Goal: Transaction & Acquisition: Purchase product/service

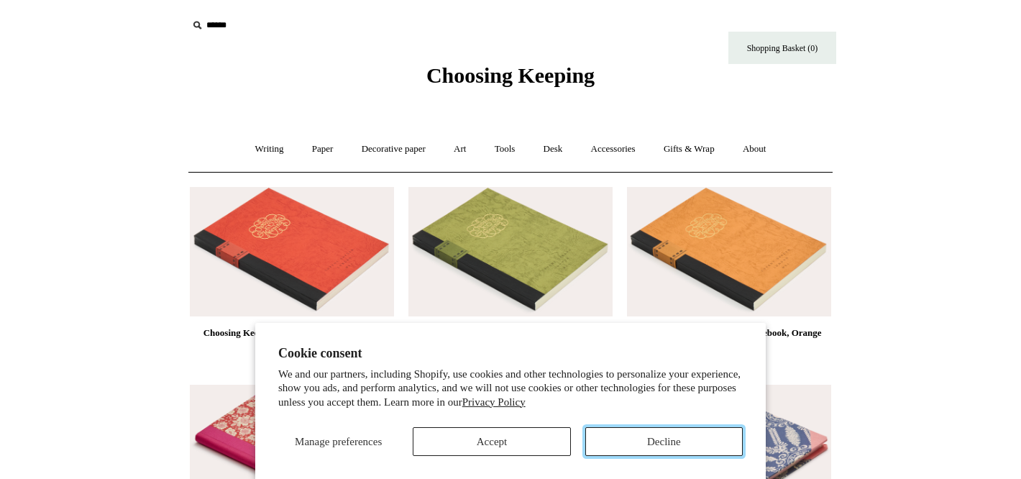
click at [623, 441] on button "Decline" at bounding box center [663, 441] width 157 height 29
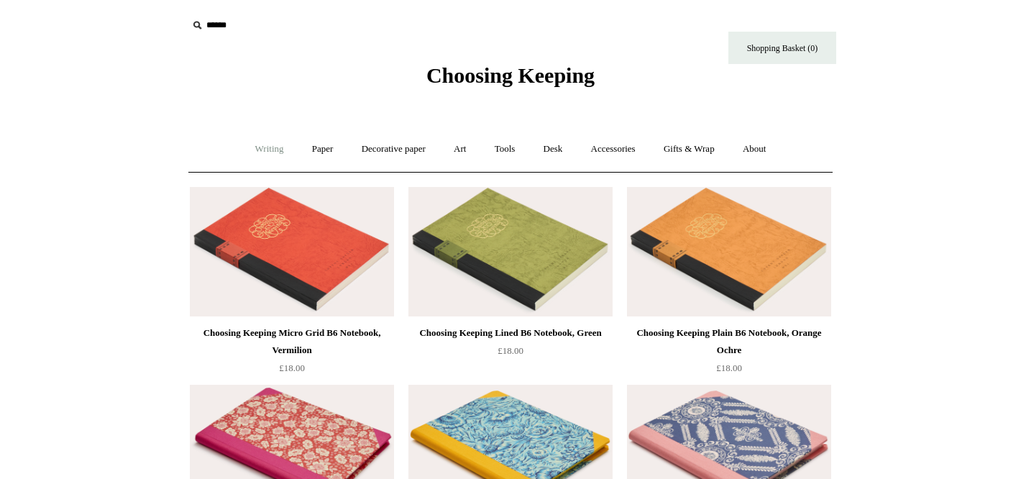
click at [257, 150] on link "Writing +" at bounding box center [269, 149] width 55 height 38
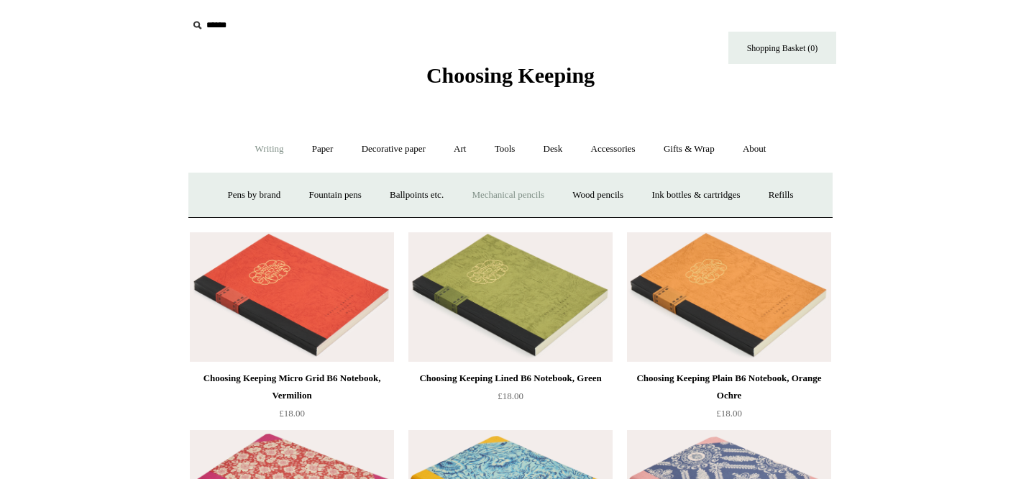
click at [533, 191] on link "Mechanical pencils +" at bounding box center [508, 195] width 98 height 38
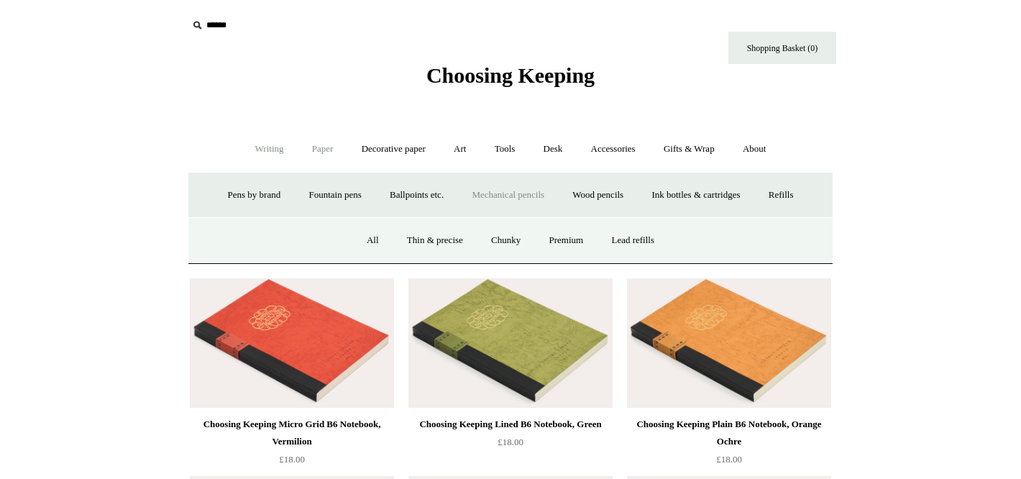
click at [303, 148] on link "Paper +" at bounding box center [322, 149] width 47 height 38
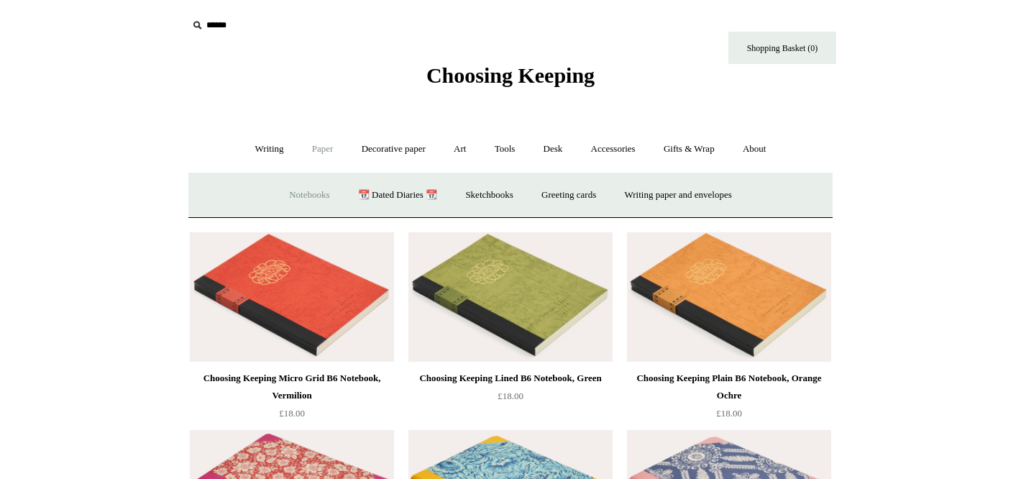
click at [311, 194] on link "Notebooks +" at bounding box center [309, 195] width 66 height 38
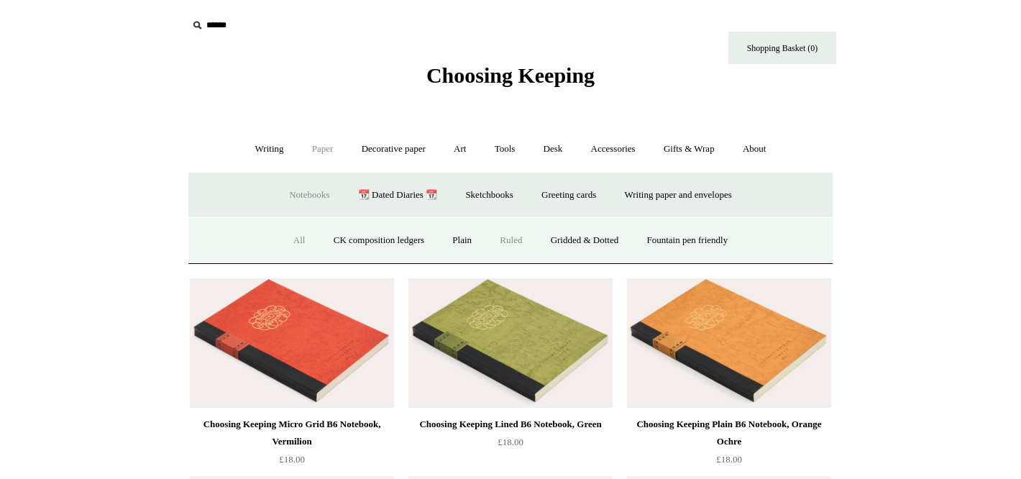
click at [510, 237] on link "Ruled" at bounding box center [511, 240] width 48 height 38
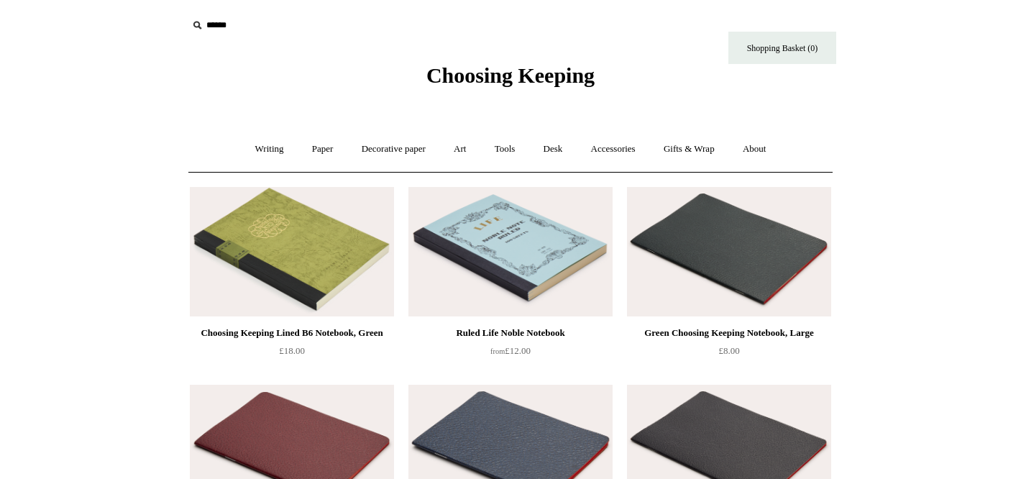
click at [546, 270] on img at bounding box center [510, 251] width 204 height 129
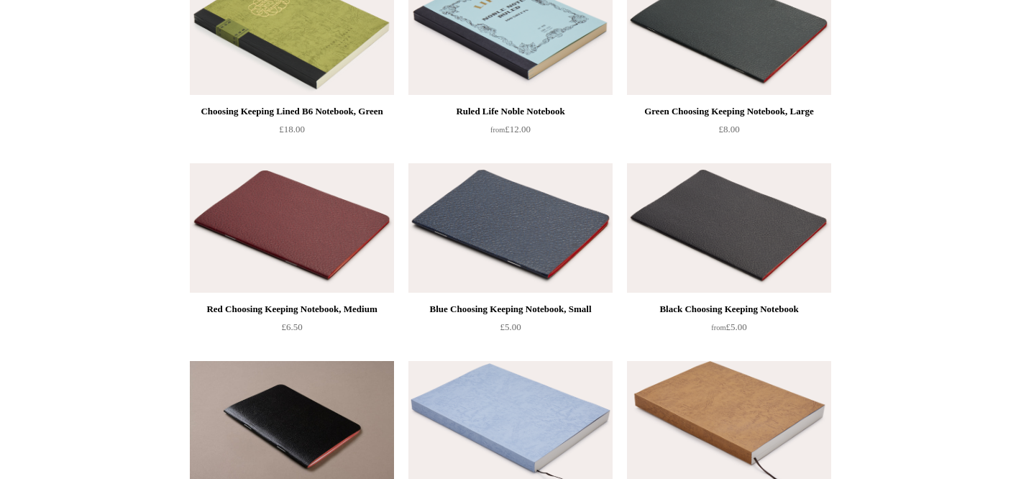
scroll to position [314, 0]
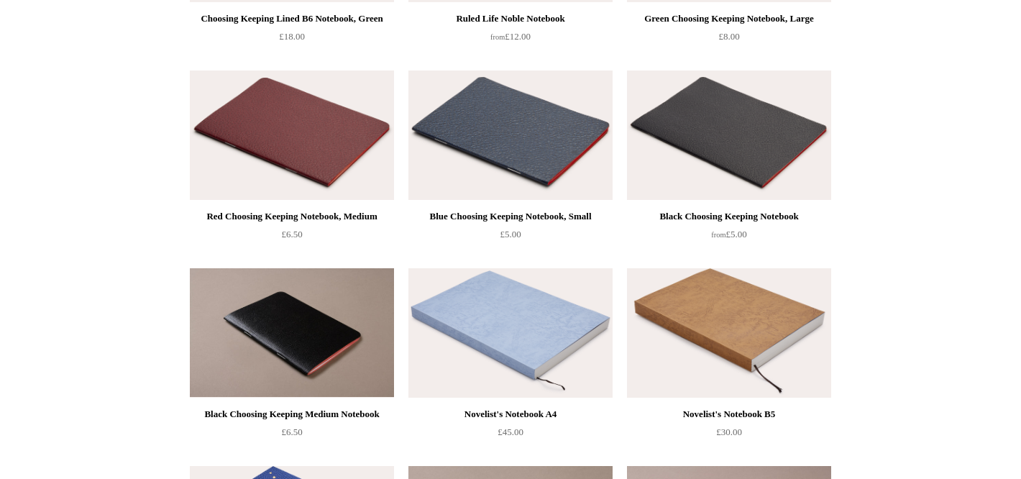
click at [559, 139] on img at bounding box center [510, 134] width 204 height 129
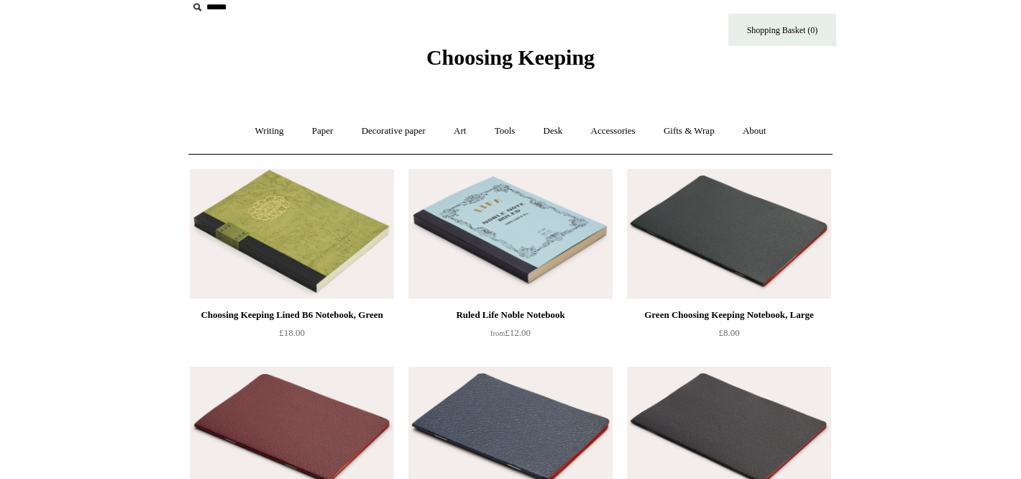
scroll to position [0, 0]
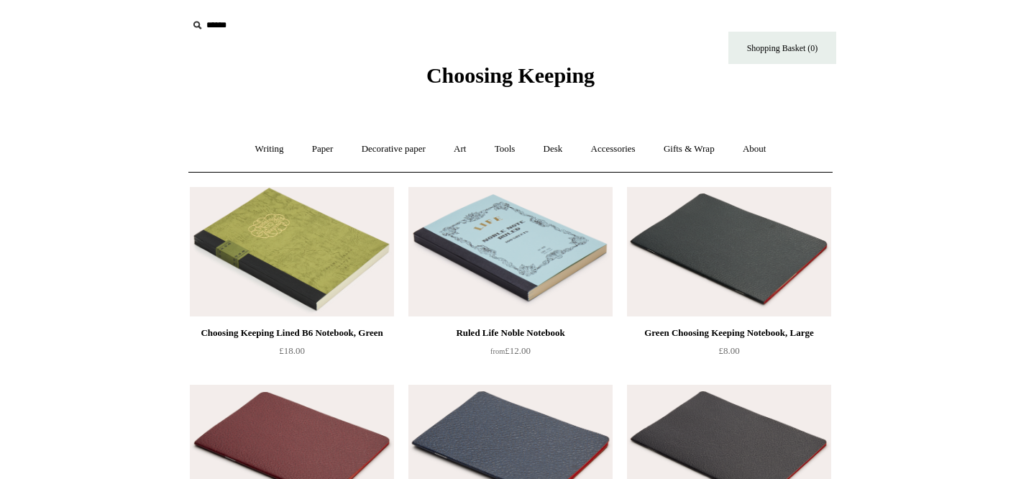
click at [737, 270] on img at bounding box center [729, 251] width 204 height 129
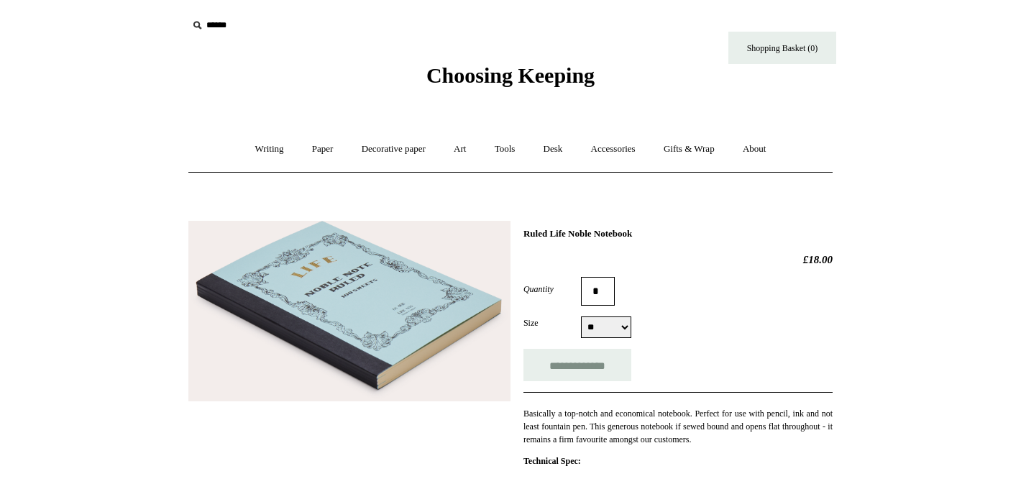
click at [409, 216] on div at bounding box center [349, 305] width 322 height 191
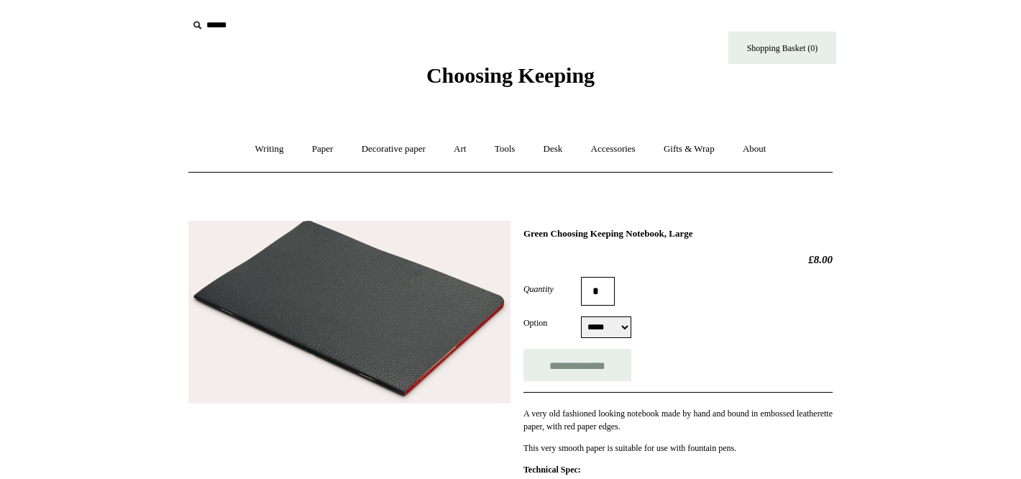
click at [438, 292] on img at bounding box center [349, 312] width 322 height 183
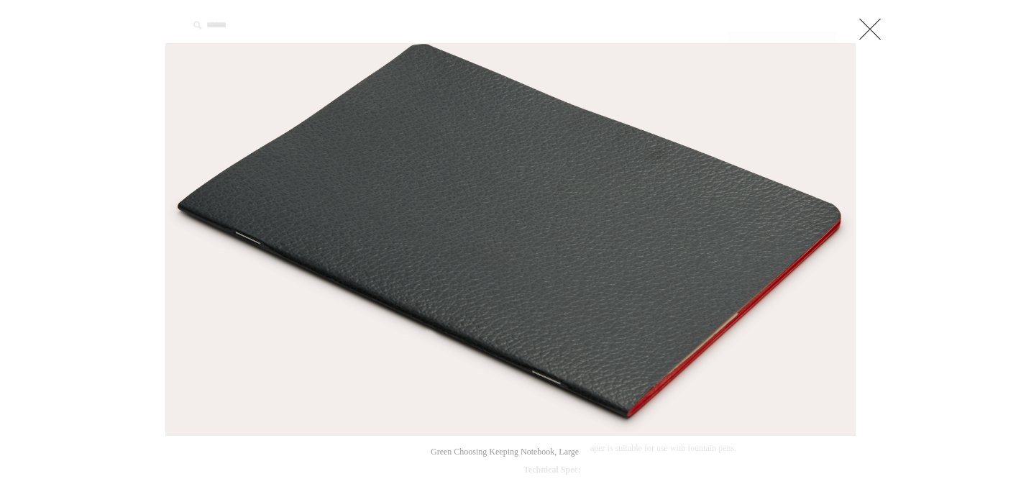
click at [867, 22] on link at bounding box center [870, 28] width 29 height 29
